Goal: Information Seeking & Learning: Learn about a topic

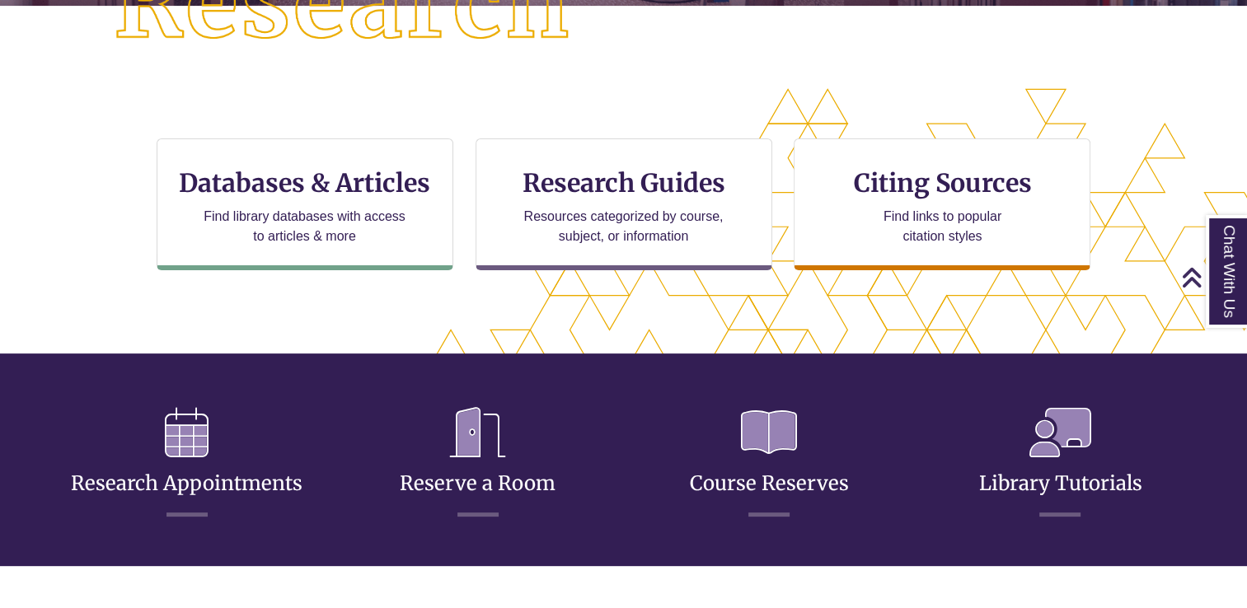
scroll to position [474, 0]
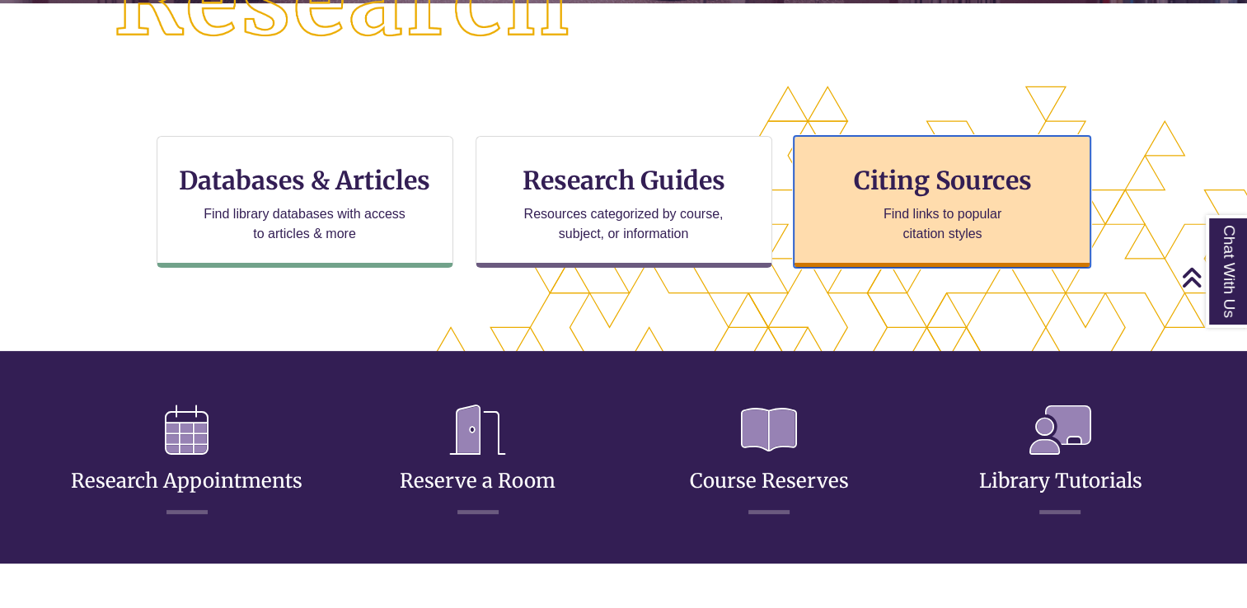
click at [921, 209] on p "Find links to popular citation styles" at bounding box center [942, 224] width 161 height 40
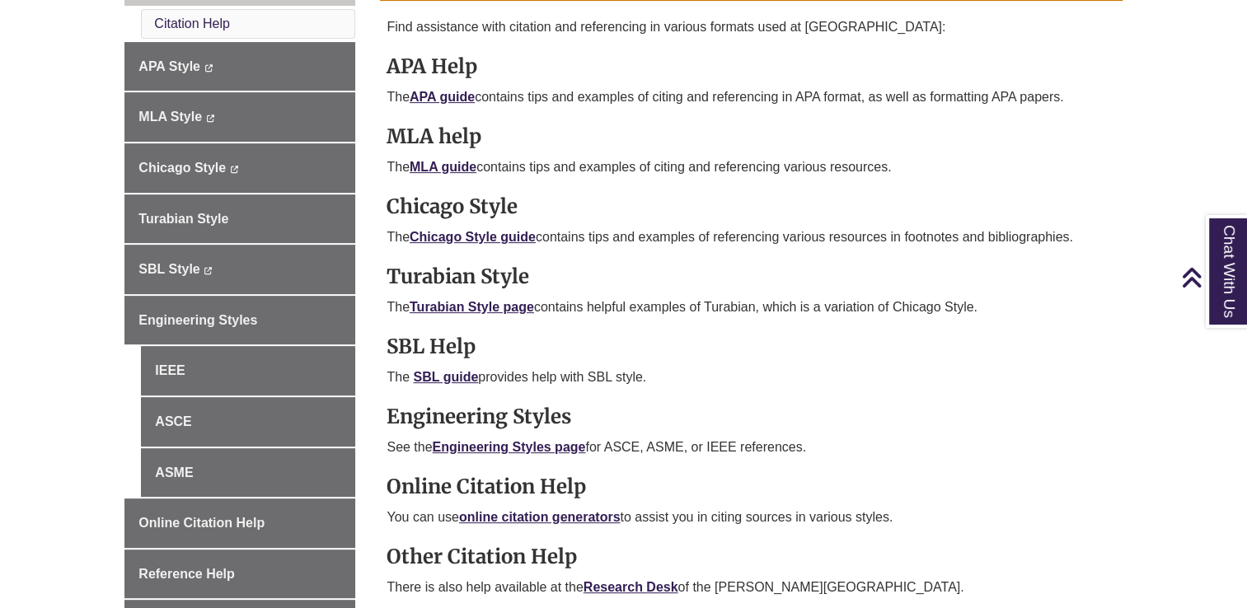
scroll to position [529, 0]
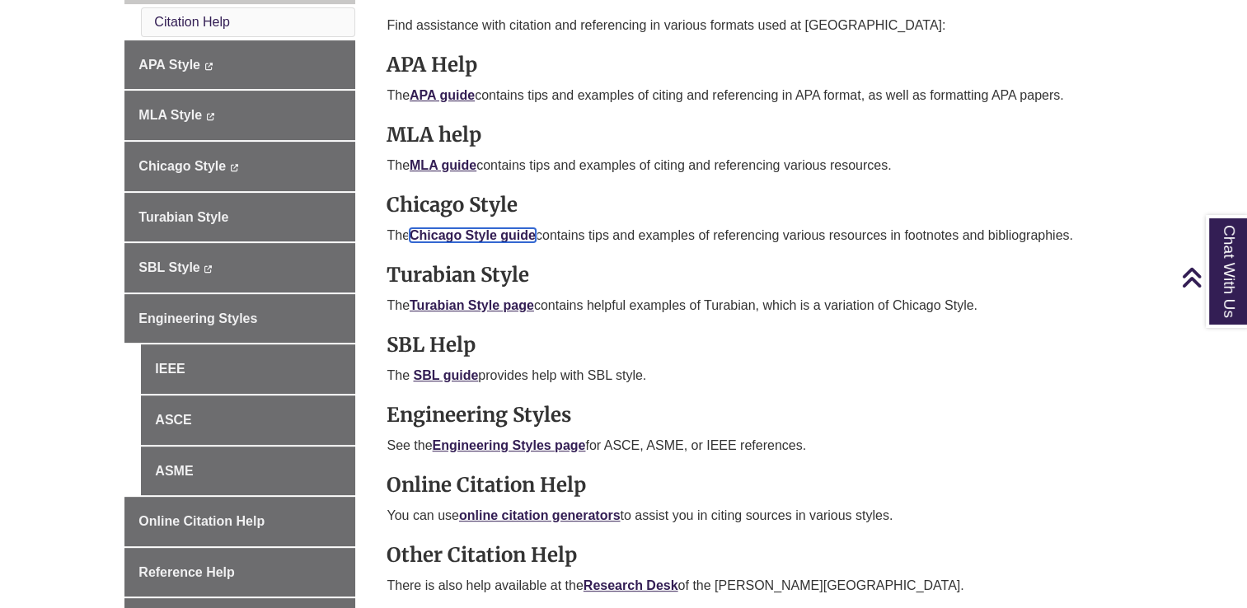
click at [509, 232] on link "Chicago Style guide" at bounding box center [473, 235] width 126 height 14
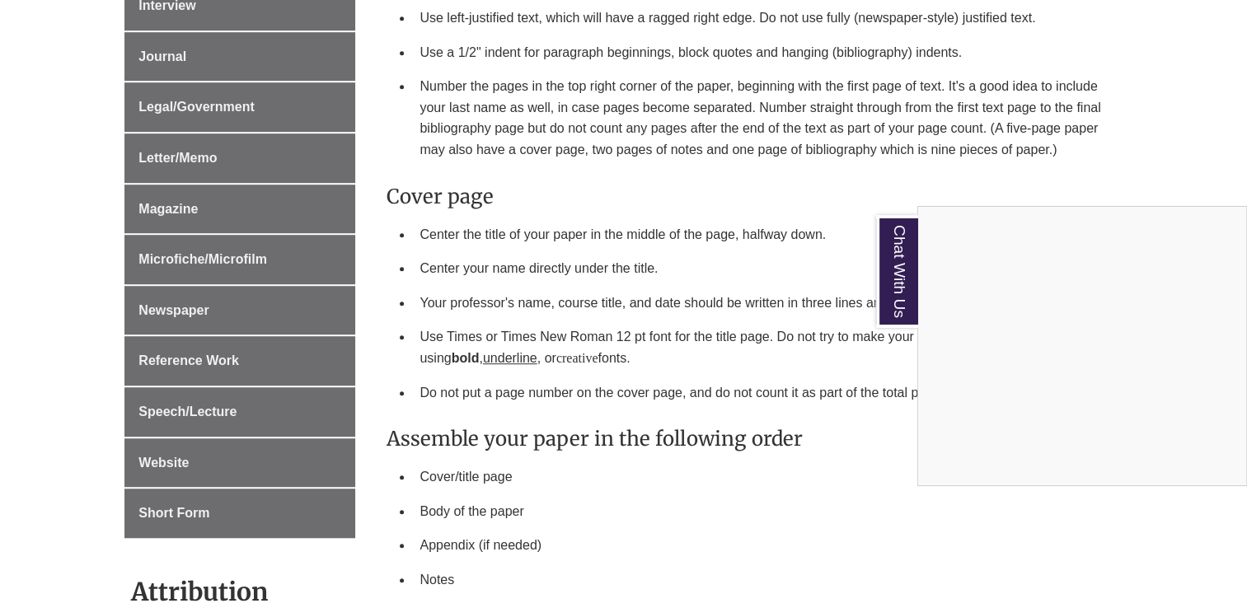
scroll to position [976, 0]
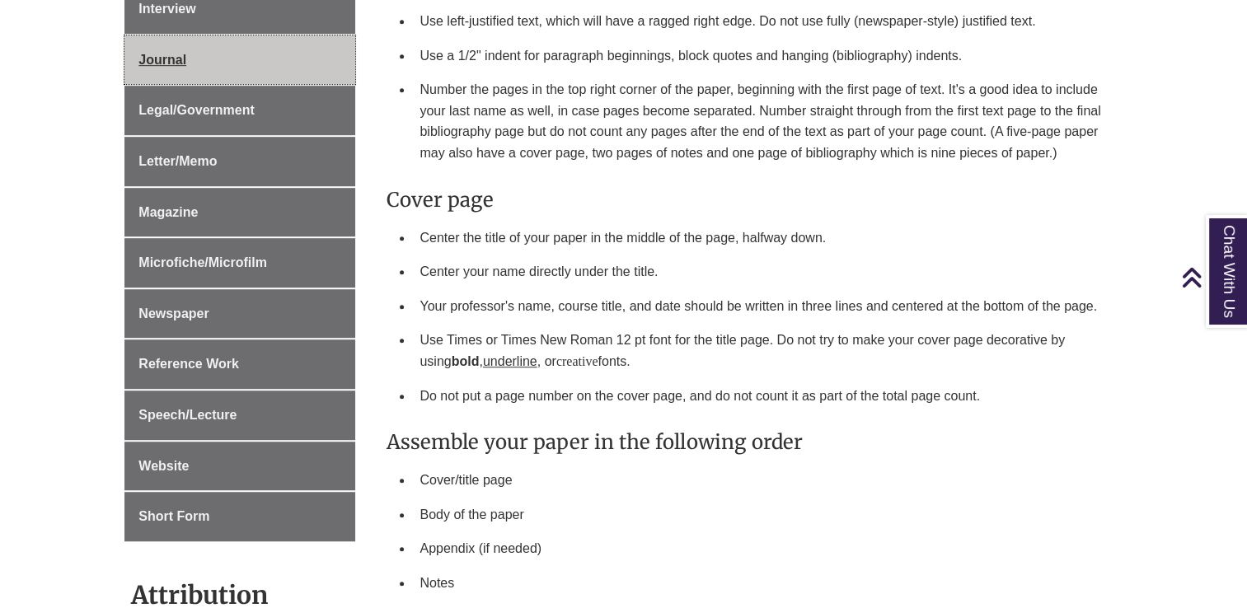
click at [241, 49] on link "Journal" at bounding box center [239, 59] width 231 height 49
